Goal: Information Seeking & Learning: Learn about a topic

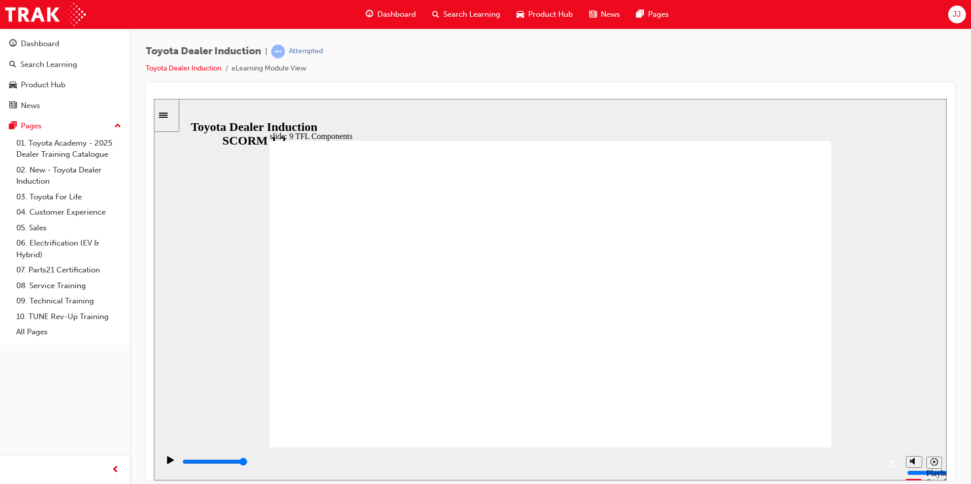
click at [248, 463] on input "slide progress" at bounding box center [215, 462] width 66 height 8
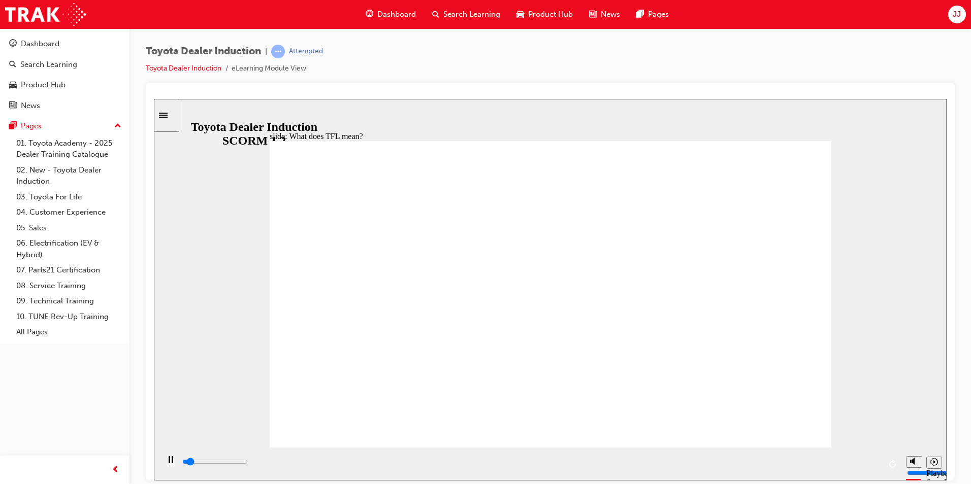
drag, startPoint x: 783, startPoint y: 424, endPoint x: 786, endPoint y: 394, distance: 30.6
type input "10800"
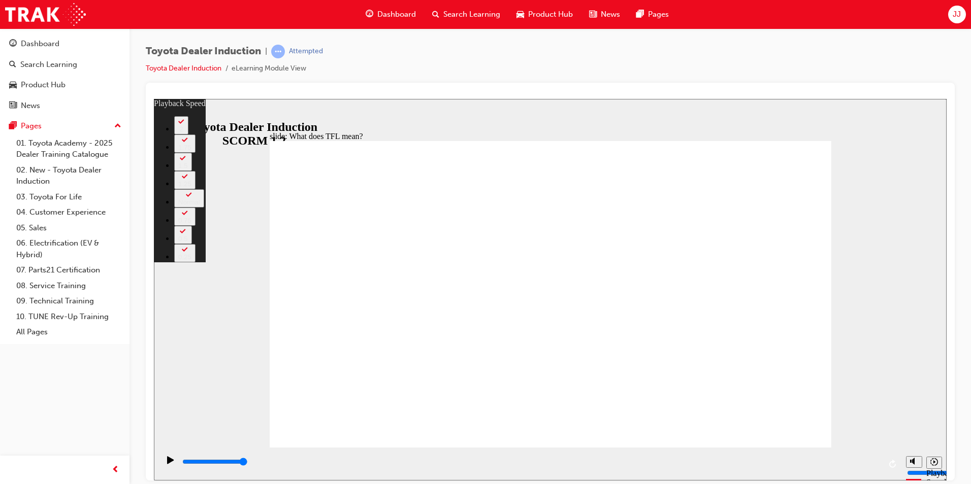
type input "139"
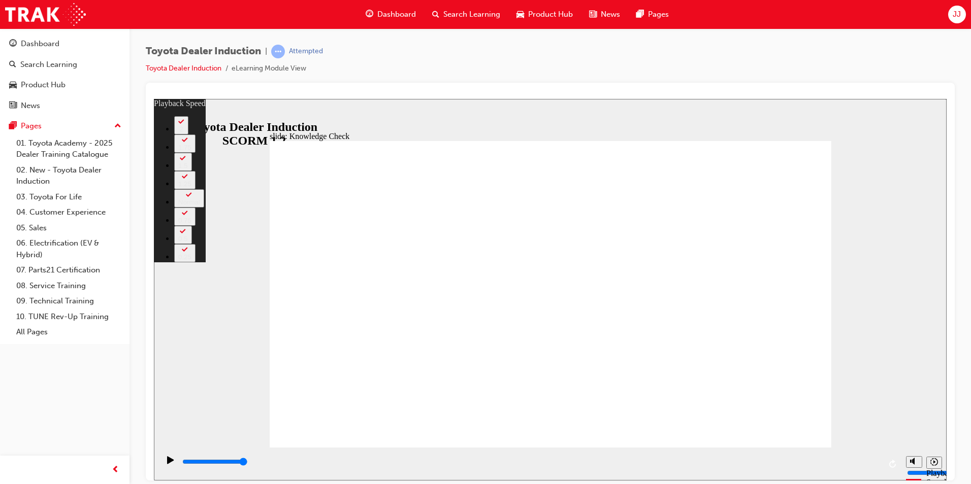
drag, startPoint x: 785, startPoint y: 398, endPoint x: 783, endPoint y: 390, distance: 9.0
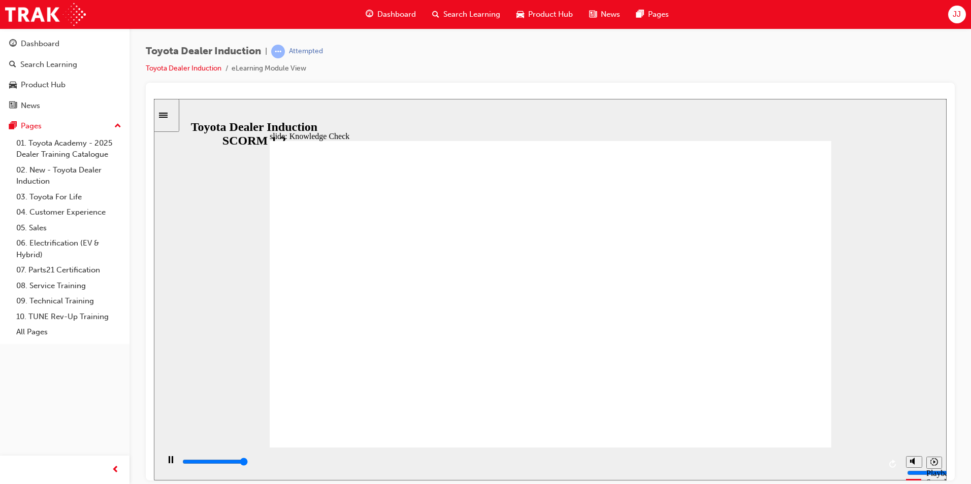
type input "5000"
radio input "true"
click at [248, 463] on input "slide progress" at bounding box center [215, 462] width 66 height 8
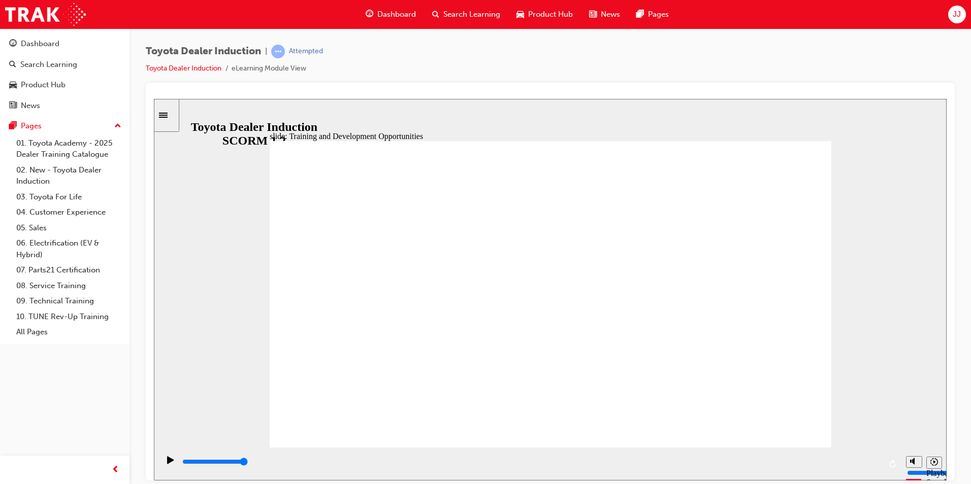
click at [248, 464] on input "slide progress" at bounding box center [215, 462] width 66 height 8
type input "5000"
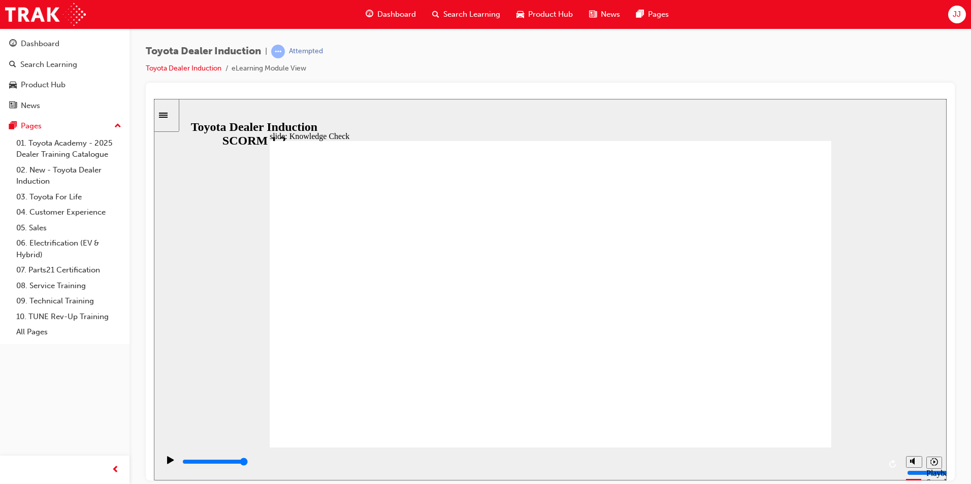
radio input "true"
click at [870, 465] on div "playback controls" at bounding box center [530, 462] width 699 height 11
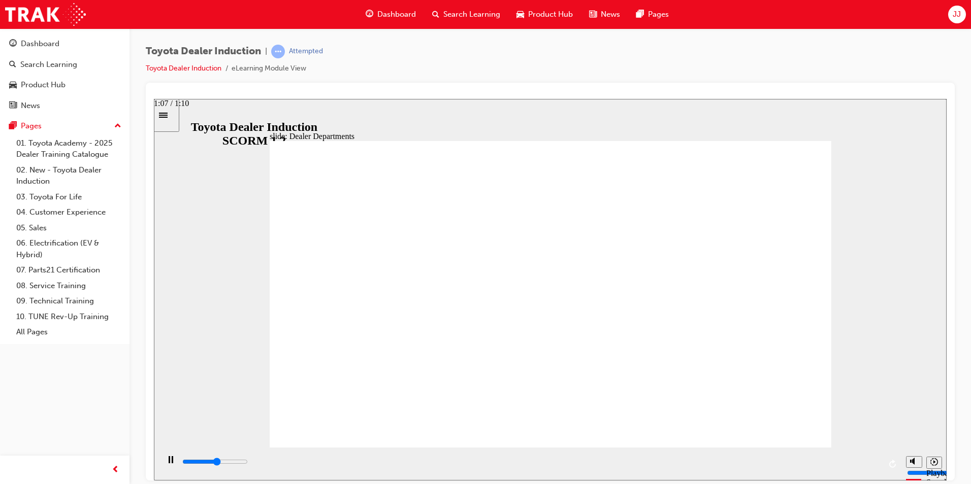
click at [855, 460] on div "playback controls" at bounding box center [530, 462] width 699 height 11
click at [873, 466] on div "playback controls" at bounding box center [530, 462] width 699 height 11
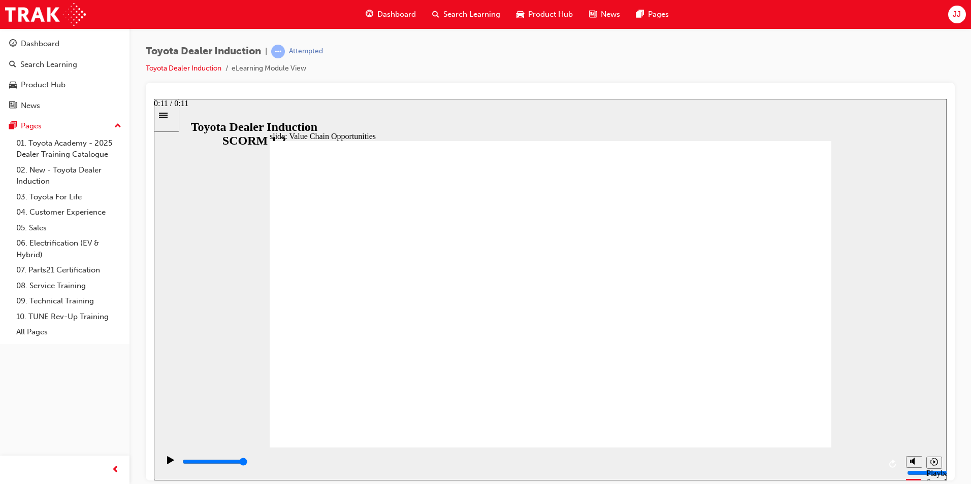
click at [248, 464] on input "slide progress" at bounding box center [215, 462] width 66 height 8
type input "11300"
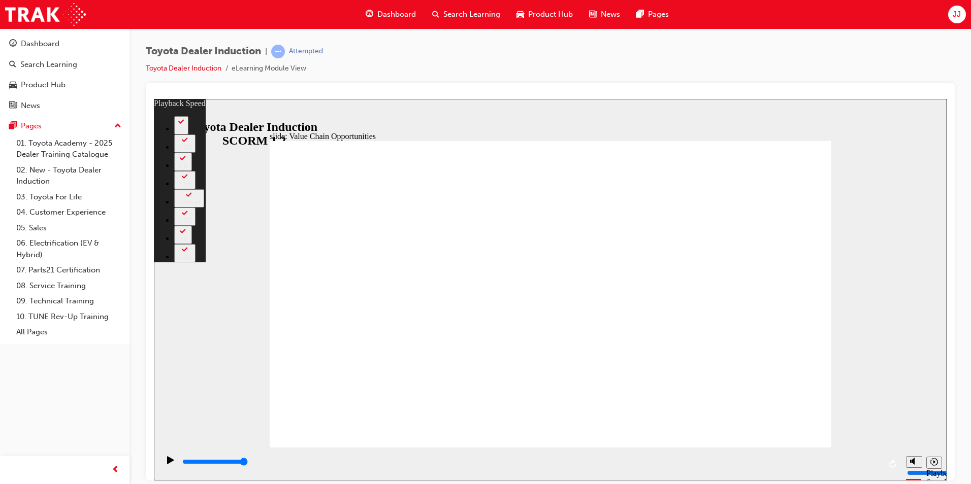
type input "64"
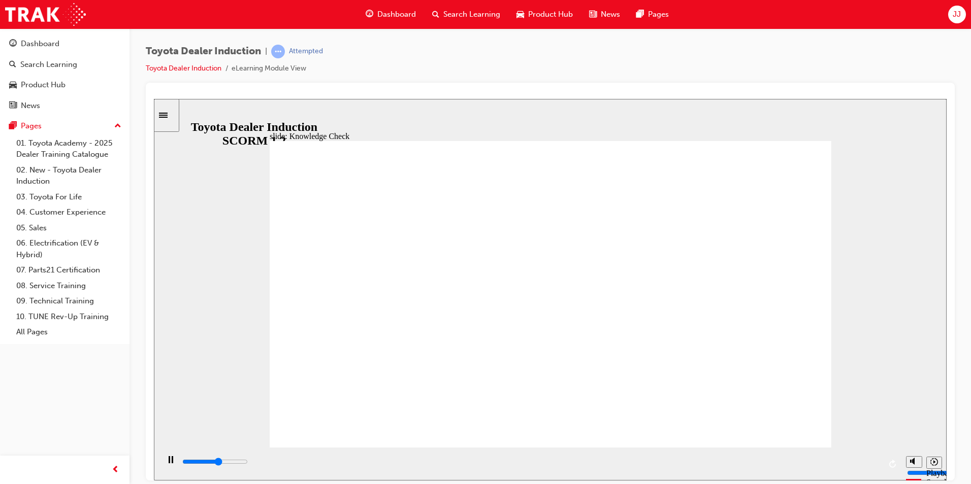
type input "5000"
drag, startPoint x: 433, startPoint y: 307, endPoint x: 829, endPoint y: 86, distance: 453.5
radio input "true"
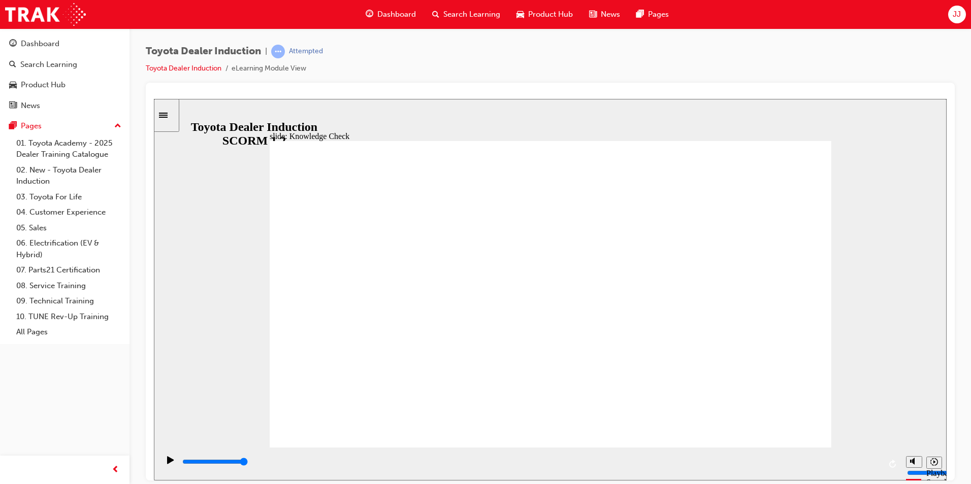
type input "5000"
radio input "true"
drag, startPoint x: 477, startPoint y: 411, endPoint x: 791, endPoint y: 159, distance: 402.3
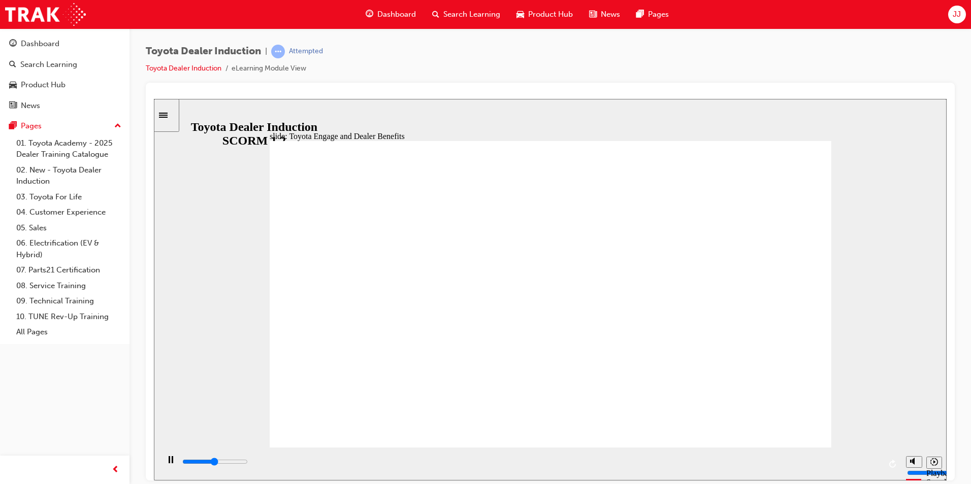
click at [873, 465] on div "playback controls" at bounding box center [530, 462] width 699 height 11
click at [871, 462] on div "playback controls" at bounding box center [530, 462] width 699 height 11
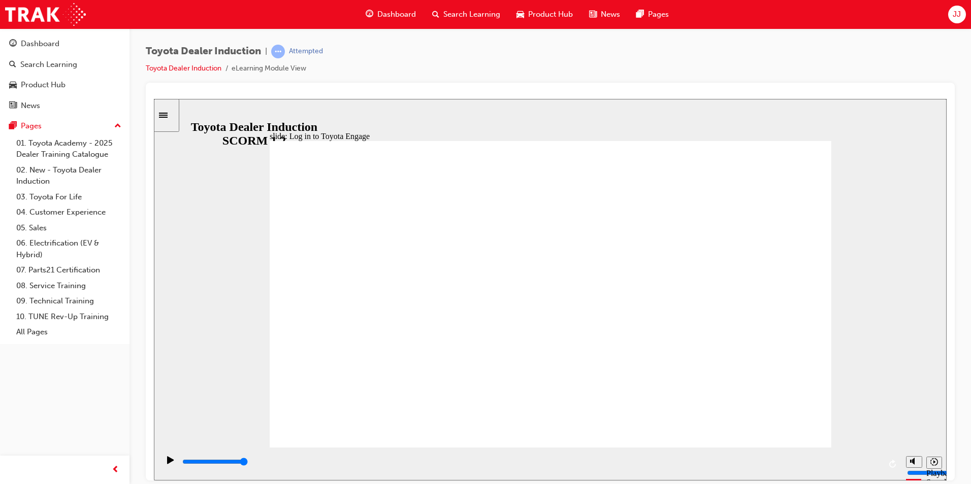
click at [873, 468] on div "playback controls" at bounding box center [530, 462] width 699 height 11
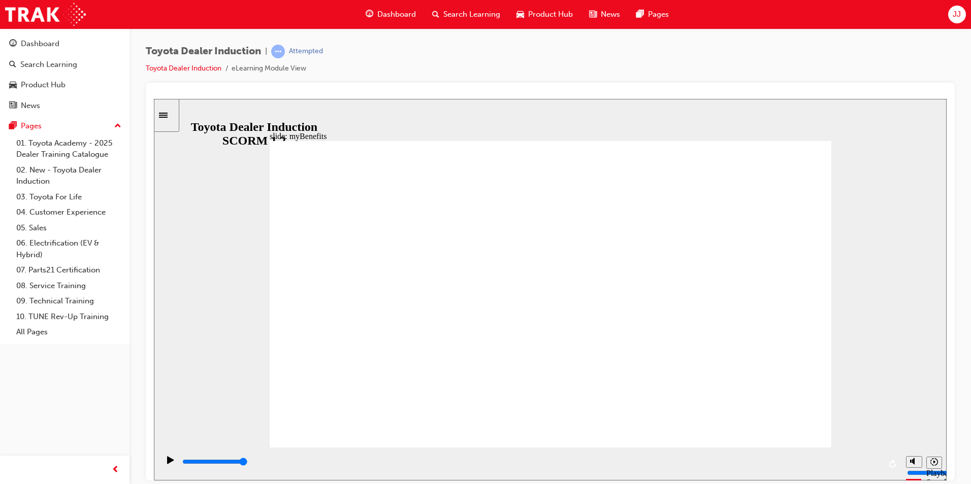
click at [875, 459] on div "playback controls" at bounding box center [530, 464] width 699 height 15
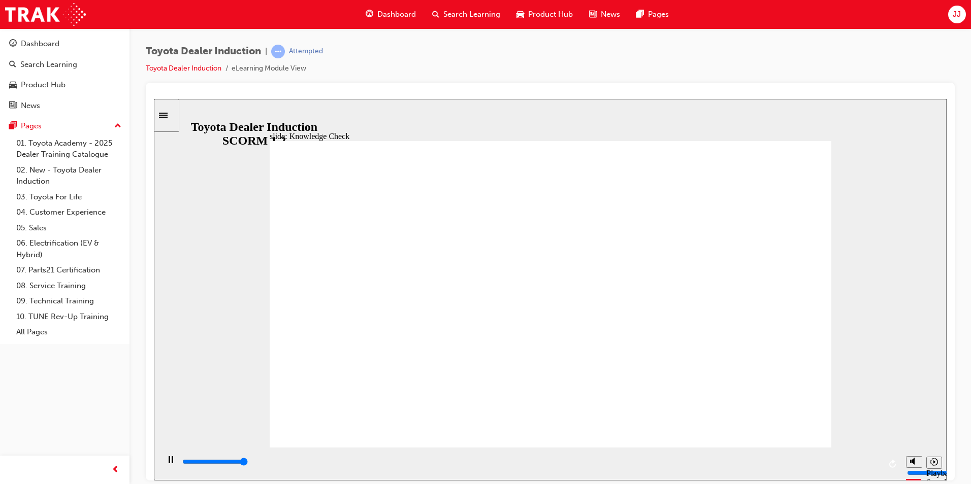
type input "5000"
type input "P"
type input "PO"
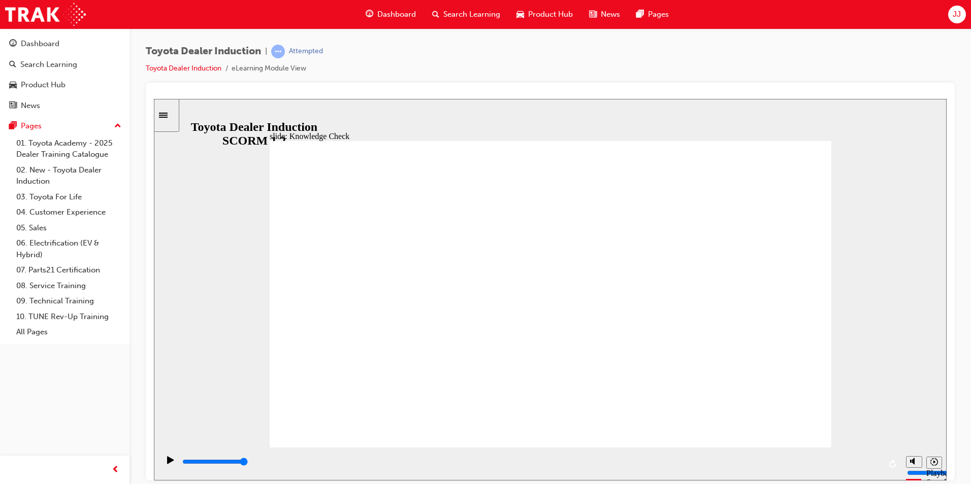
type input "POR"
type input "PORT"
type input "PORTA"
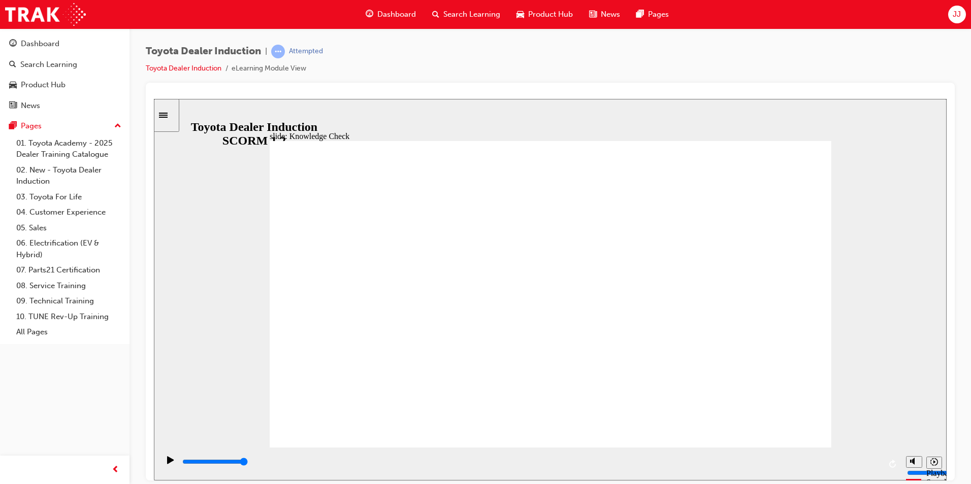
type input "PORTA"
type input "PORTAL"
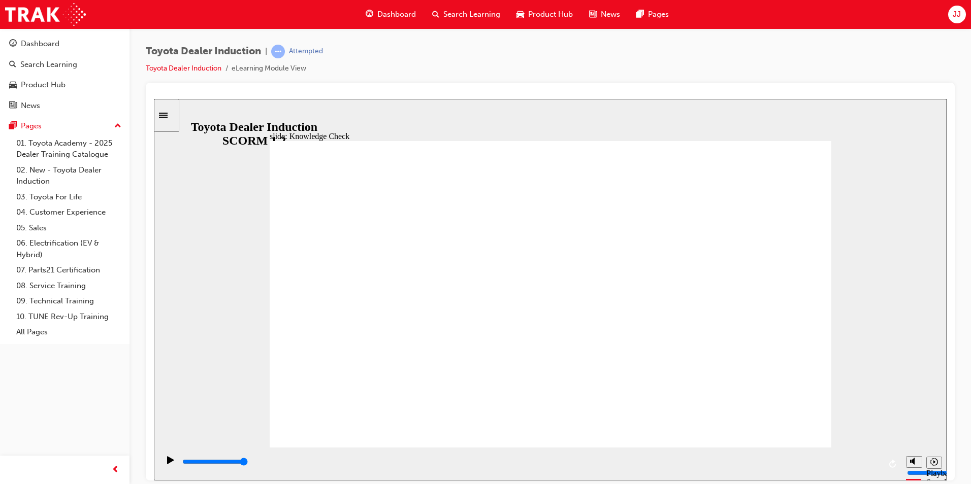
type input "PORTAL"
click at [871, 467] on div "playback controls" at bounding box center [530, 462] width 699 height 11
click at [248, 464] on input "slide progress" at bounding box center [215, 462] width 66 height 8
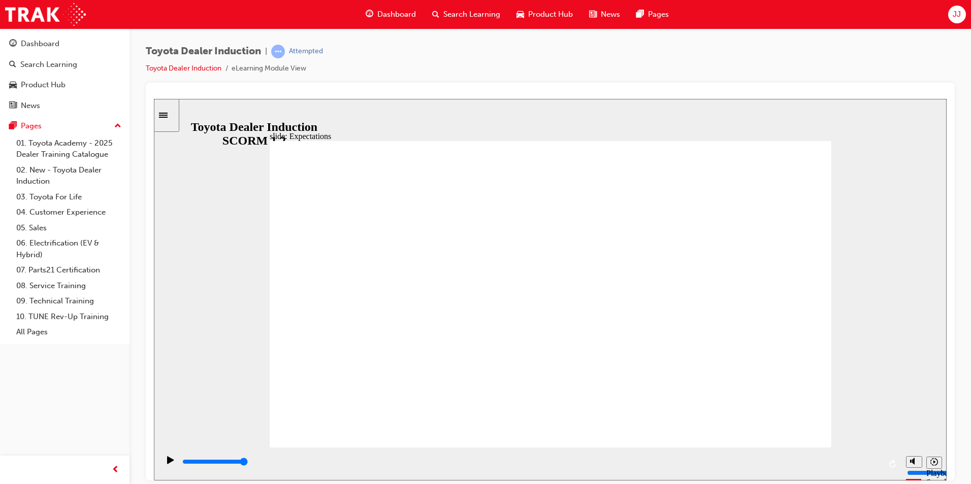
drag, startPoint x: 322, startPoint y: 254, endPoint x: 402, endPoint y: 226, distance: 84.0
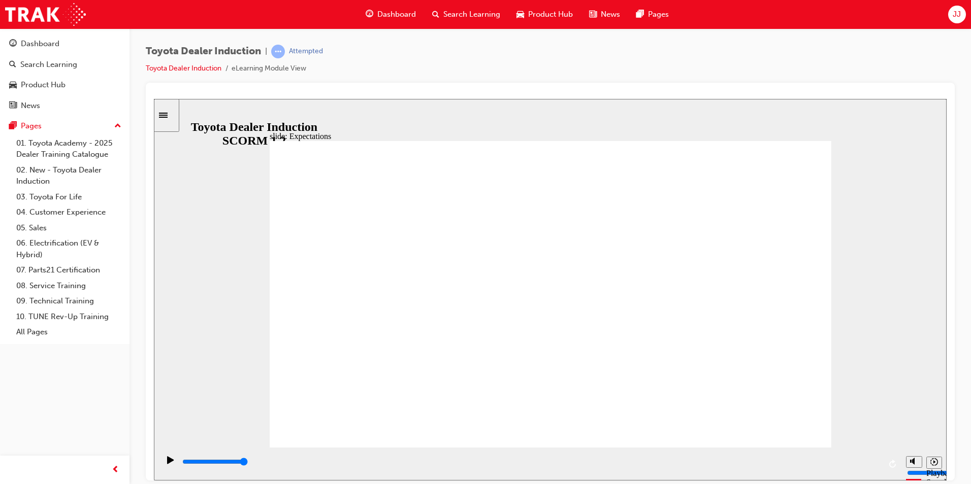
drag, startPoint x: 615, startPoint y: 368, endPoint x: 644, endPoint y: 281, distance: 91.5
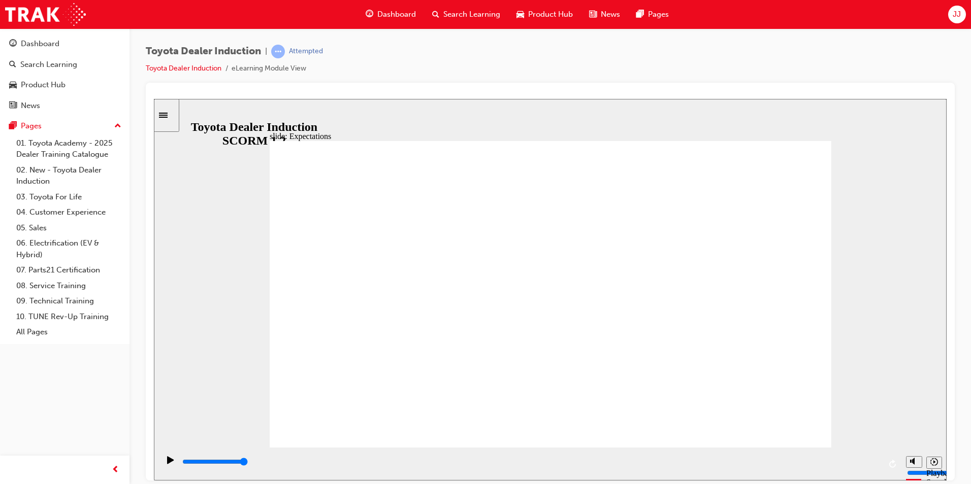
click at [886, 459] on button "Replay (Ctrl+Alt+R)" at bounding box center [893, 464] width 15 height 15
click at [167, 460] on icon "Play (Ctrl+Alt+P)" at bounding box center [170, 460] width 7 height 8
click at [168, 464] on icon "Play (Ctrl+Alt+P)" at bounding box center [170, 460] width 7 height 8
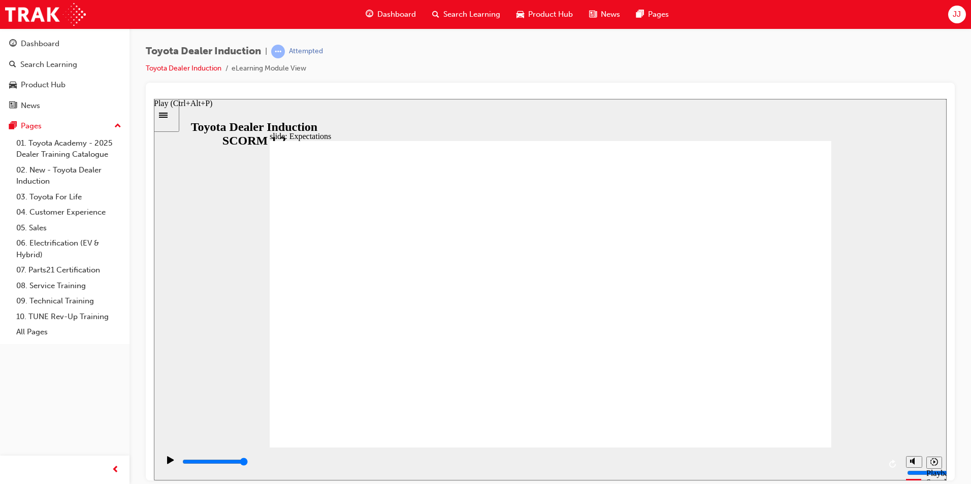
click at [168, 464] on icon "Play (Ctrl+Alt+P)" at bounding box center [170, 460] width 7 height 8
click at [876, 465] on div "playback controls" at bounding box center [530, 462] width 699 height 11
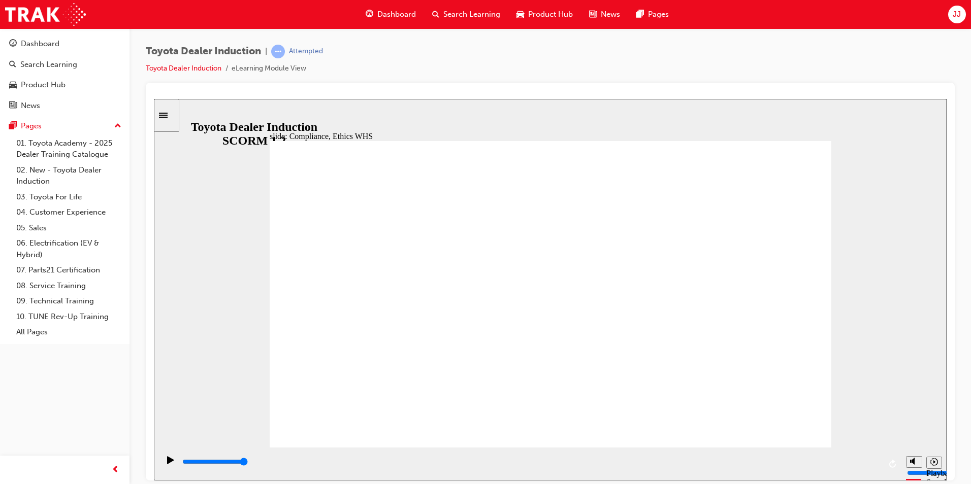
click at [872, 465] on div "playback controls" at bounding box center [530, 462] width 699 height 11
type input "8400"
checkbox input "true"
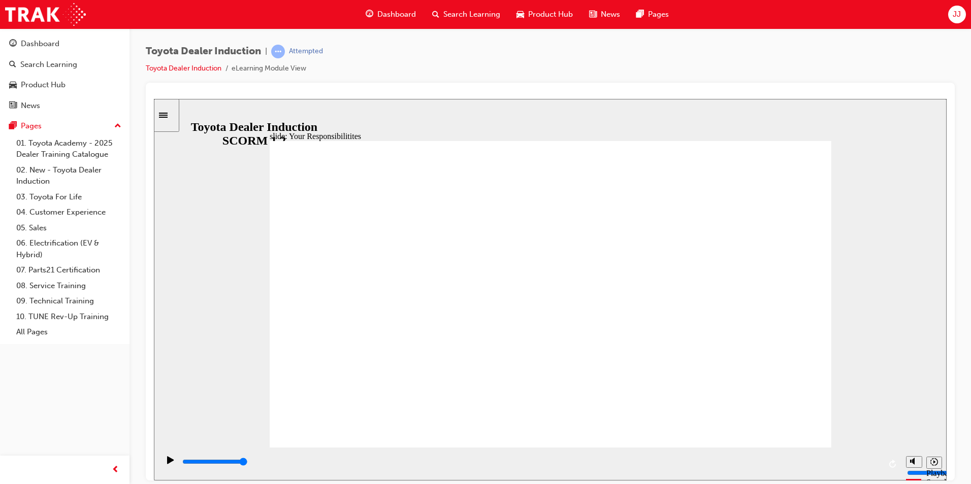
checkbox input "true"
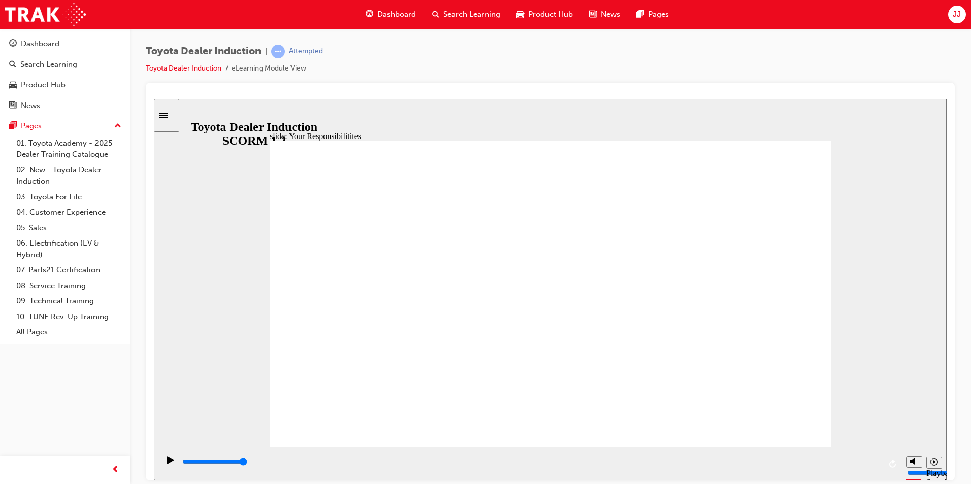
checkbox input "true"
click at [248, 464] on input "slide progress" at bounding box center [215, 462] width 66 height 8
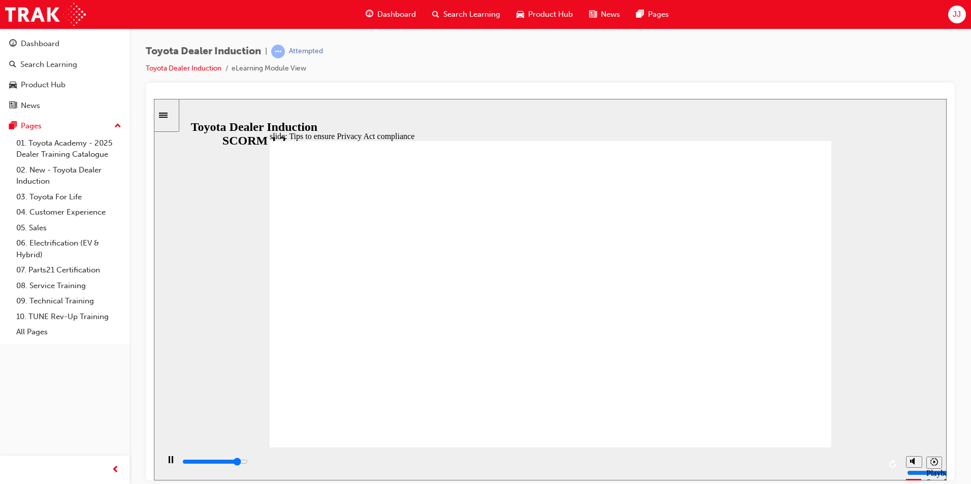
click at [870, 465] on div "playback controls" at bounding box center [530, 462] width 699 height 11
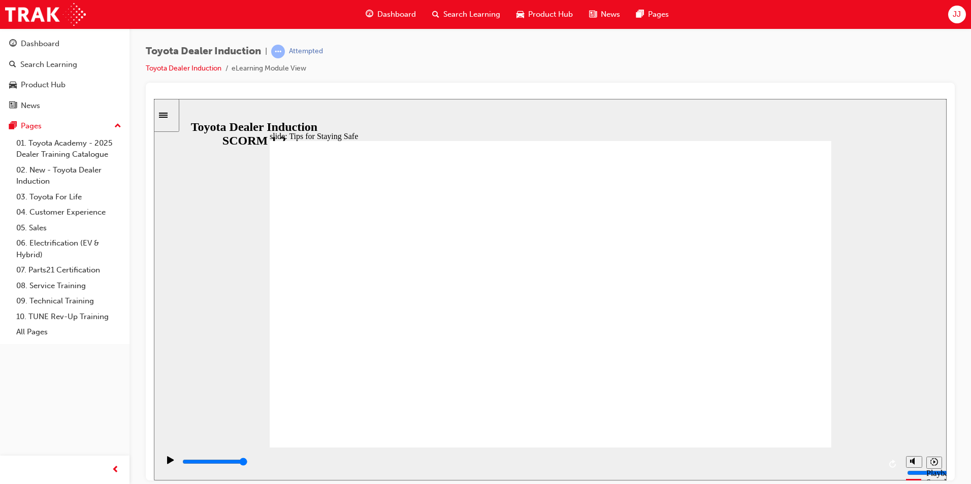
type input "2300"
checkbox input "true"
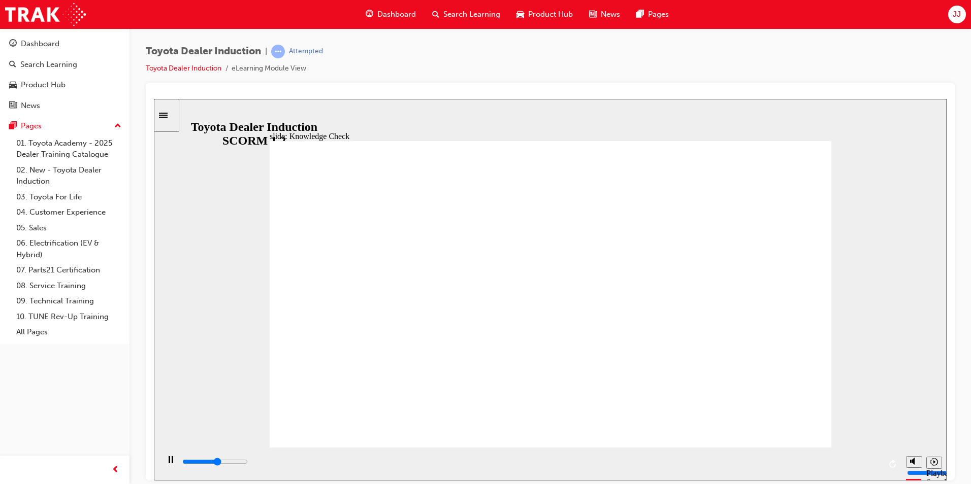
type input "2900"
checkbox input "true"
type input "3700"
checkbox input "true"
type input "3800"
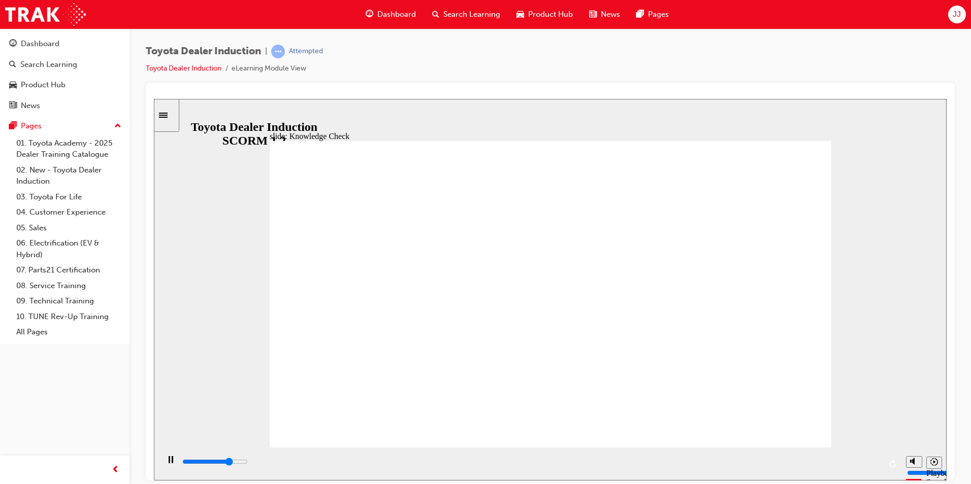
checkbox input "false"
type input "4900"
checkbox input "true"
type input "5000"
checkbox input "false"
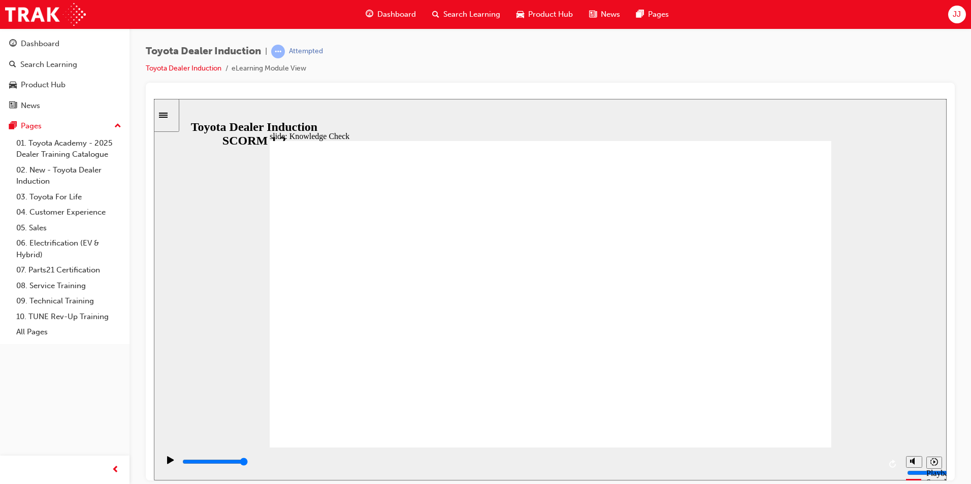
drag, startPoint x: 154, startPoint y: 99, endPoint x: 465, endPoint y: 339, distance: 393.1
checkbox input "true"
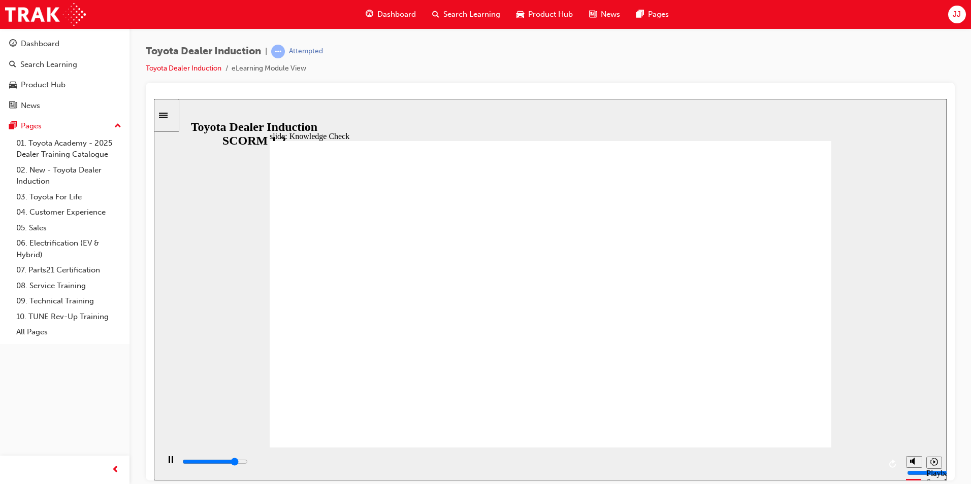
type input "4300"
radio input "true"
type input "3400"
checkbox input "true"
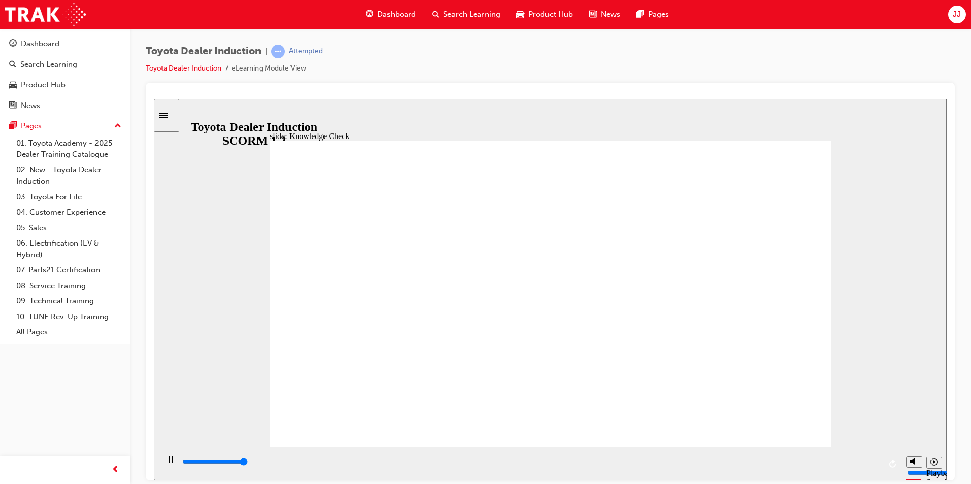
type input "5000"
checkbox input "true"
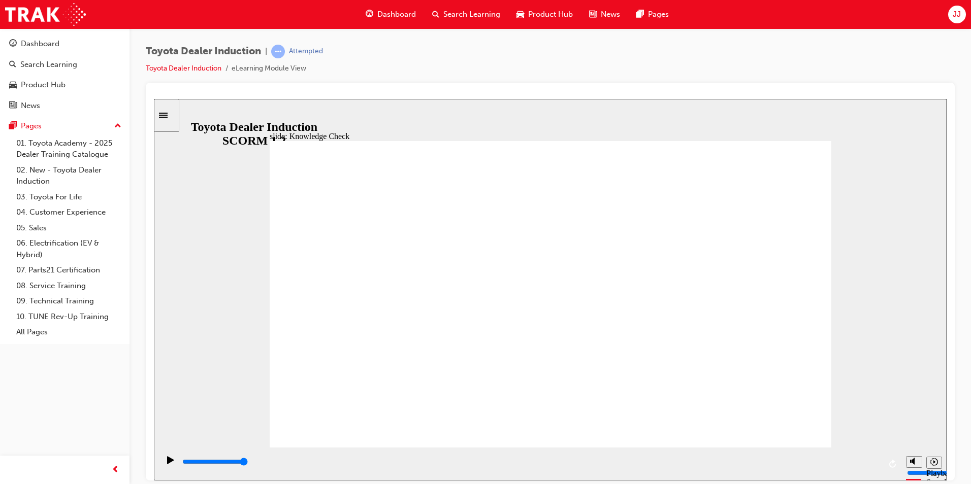
type input "5000"
checkbox input "true"
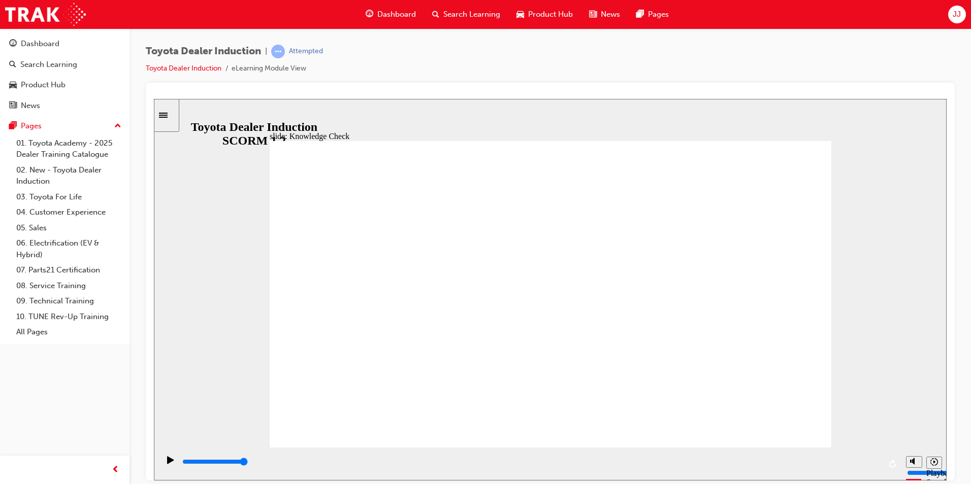
click at [248, 463] on input "slide progress" at bounding box center [215, 462] width 66 height 8
click at [870, 465] on div "playback controls" at bounding box center [530, 462] width 699 height 11
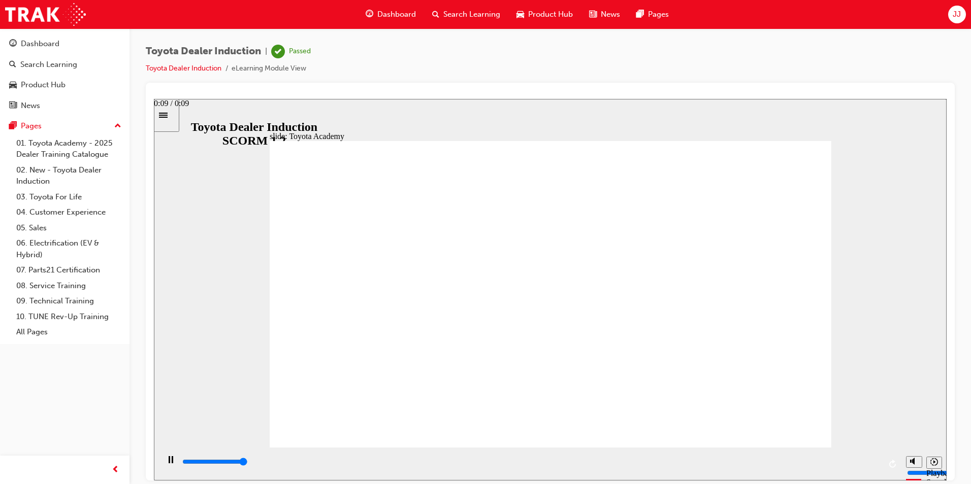
type input "9900"
click at [387, 8] on div "Dashboard" at bounding box center [391, 14] width 67 height 21
